Goal: Navigation & Orientation: Find specific page/section

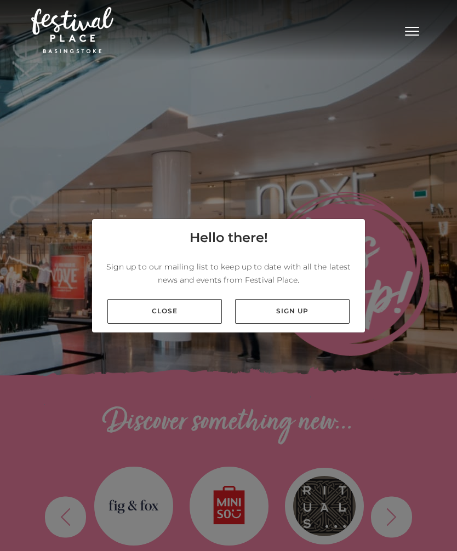
click at [176, 324] on link "Close" at bounding box center [164, 311] width 114 height 25
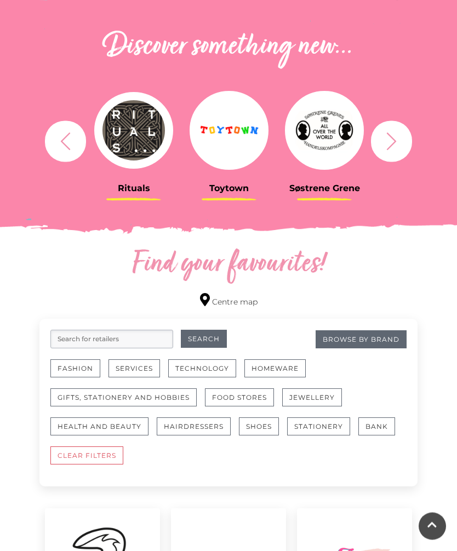
scroll to position [391, 0]
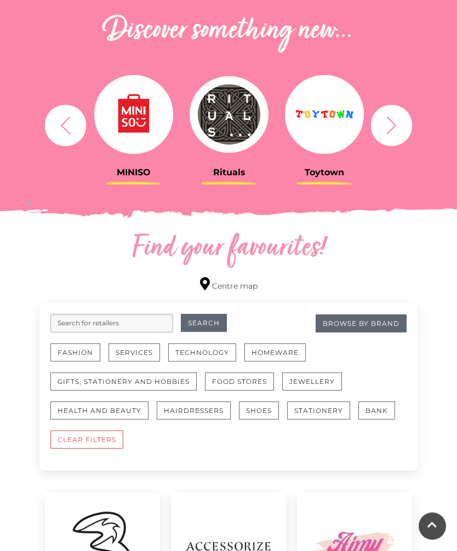
click at [78, 351] on button "Fashion" at bounding box center [75, 353] width 50 height 18
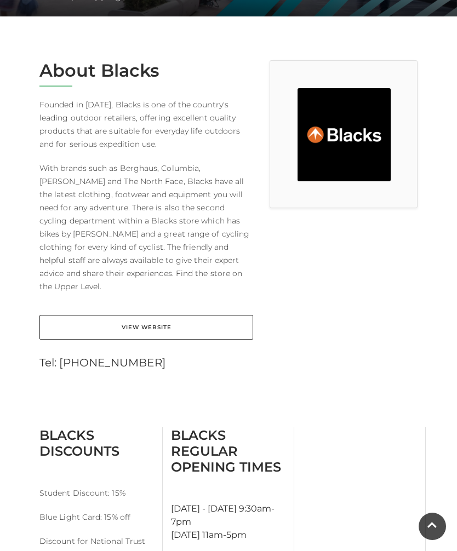
scroll to position [257, 0]
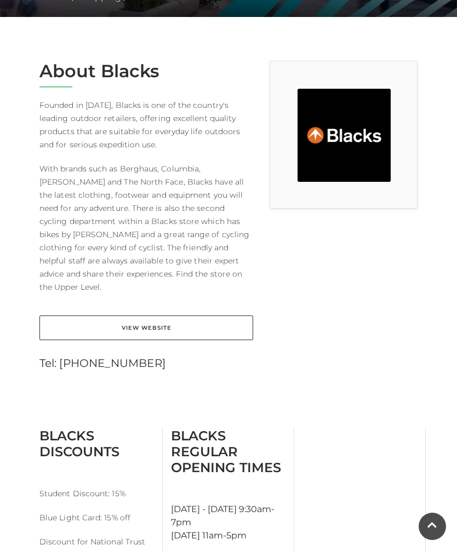
click at [162, 315] on link "View Website" at bounding box center [145, 327] width 213 height 25
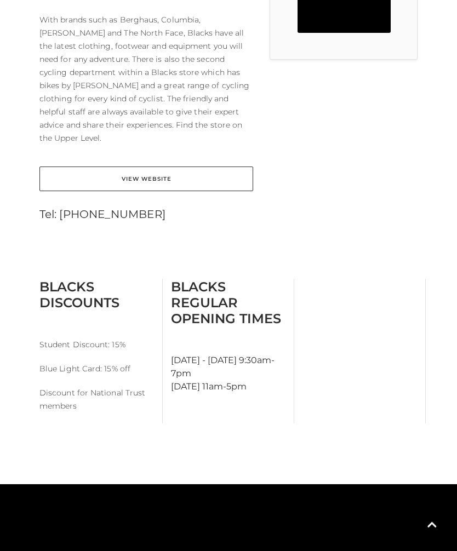
scroll to position [408, 0]
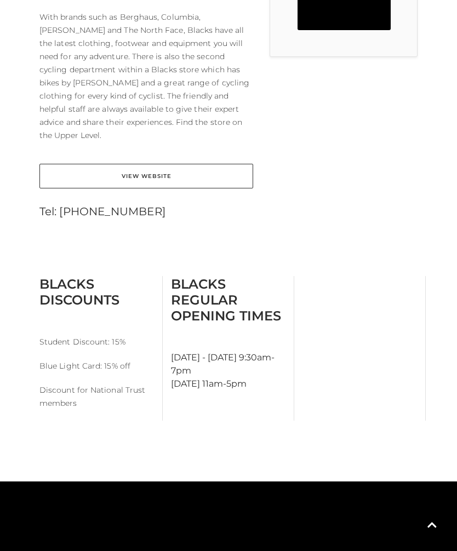
click at [69, 383] on p "Discount for National Trust members" at bounding box center [96, 396] width 114 height 26
click at [76, 386] on p "Discount for National Trust members" at bounding box center [96, 396] width 114 height 26
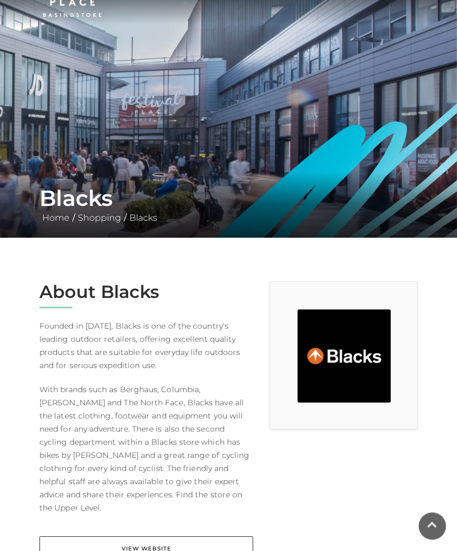
scroll to position [0, 0]
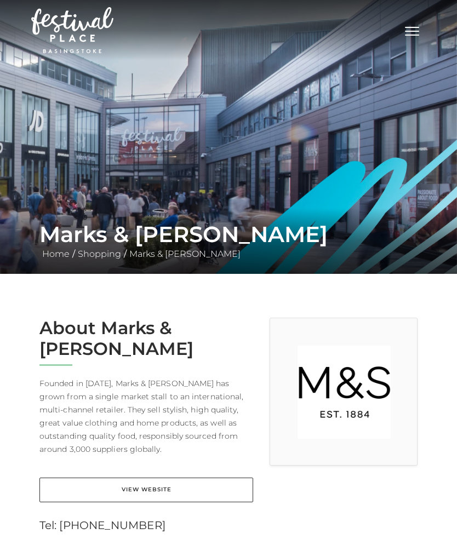
click at [160, 477] on link "View Website" at bounding box center [145, 489] width 213 height 25
